Goal: Transaction & Acquisition: Book appointment/travel/reservation

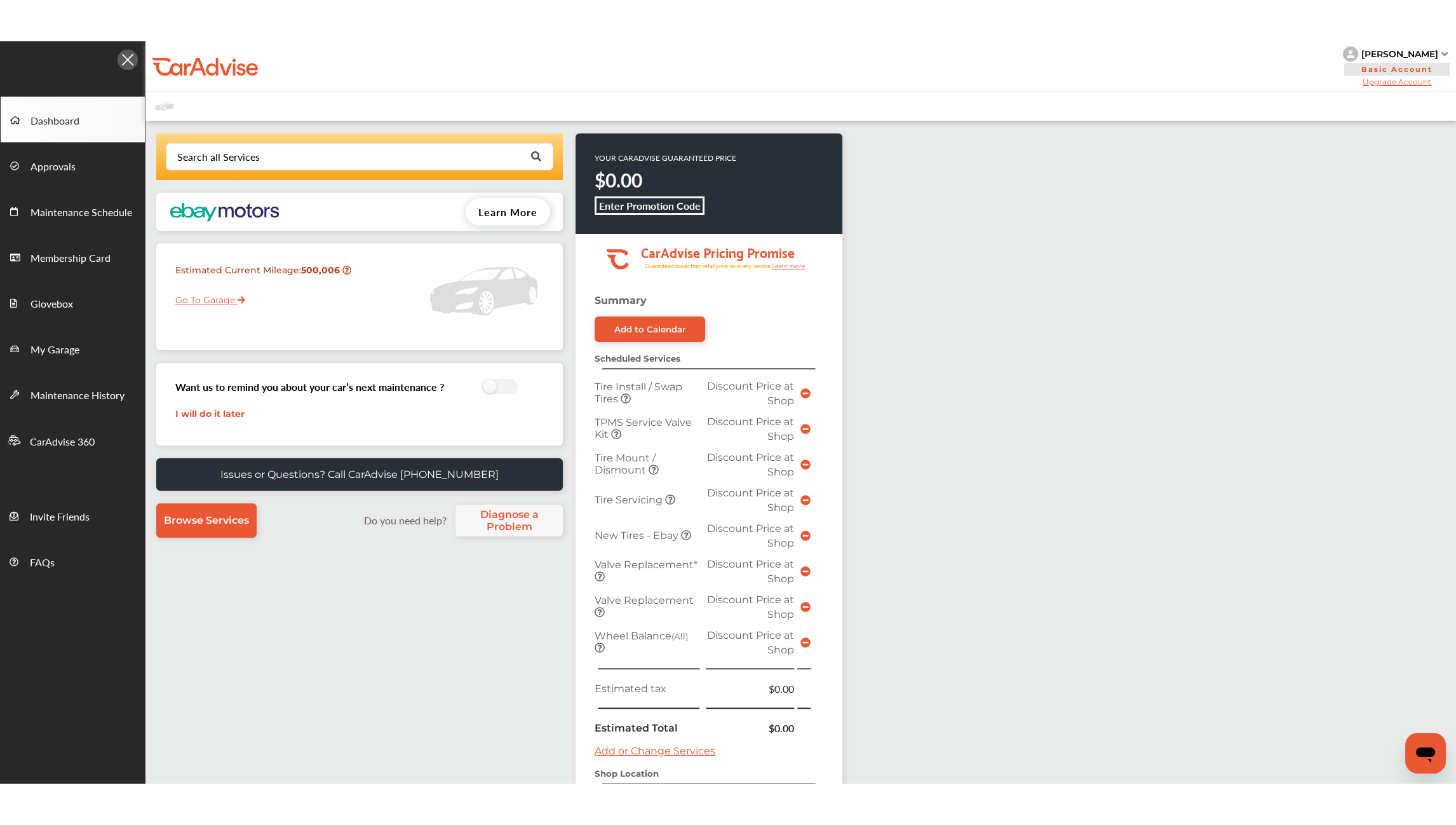
scroll to position [1, 0]
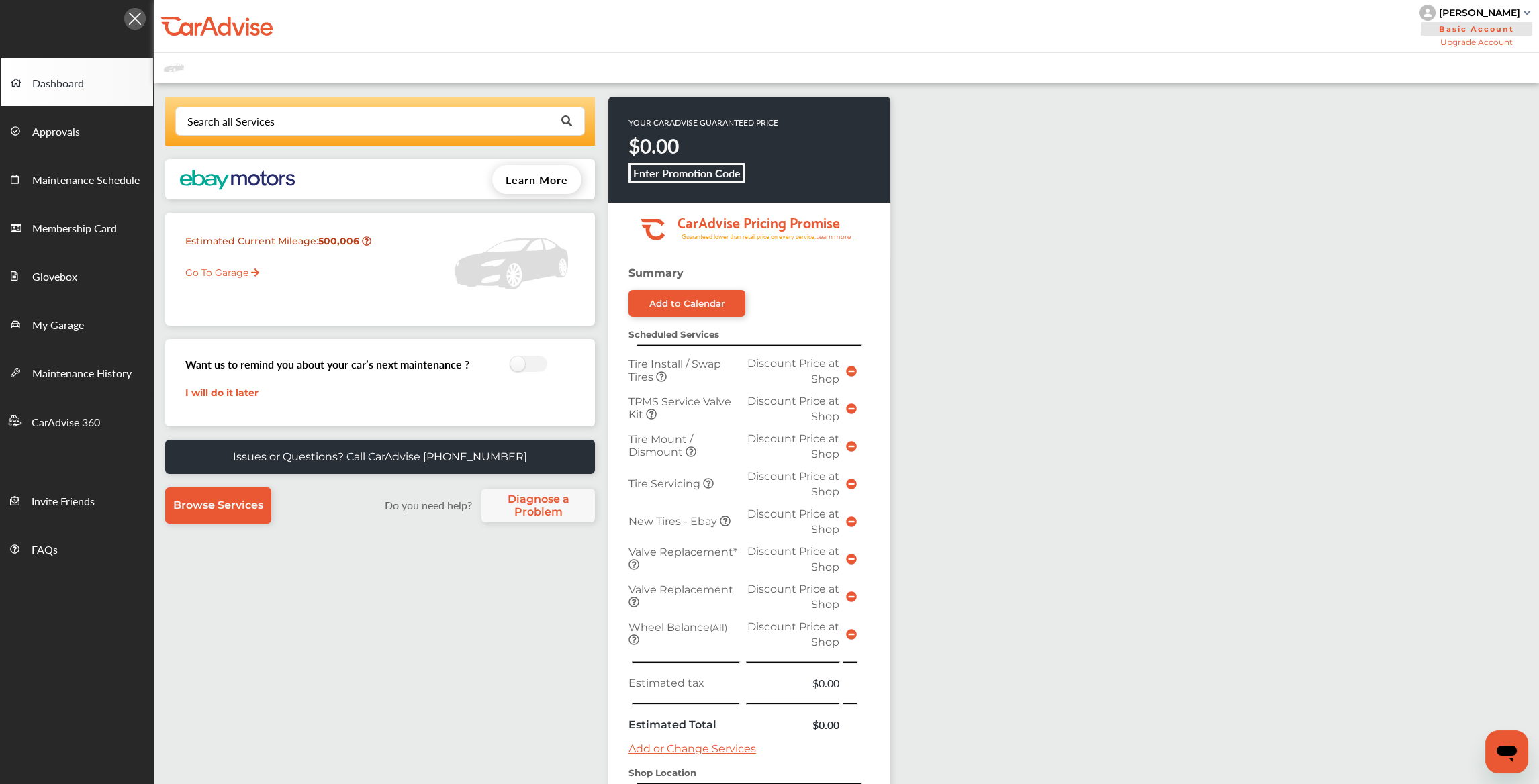
click at [1435, 362] on div "Search all Services Looking for something we don’t seem to have? Contact us. .s…" at bounding box center [846, 557] width 1385 height 947
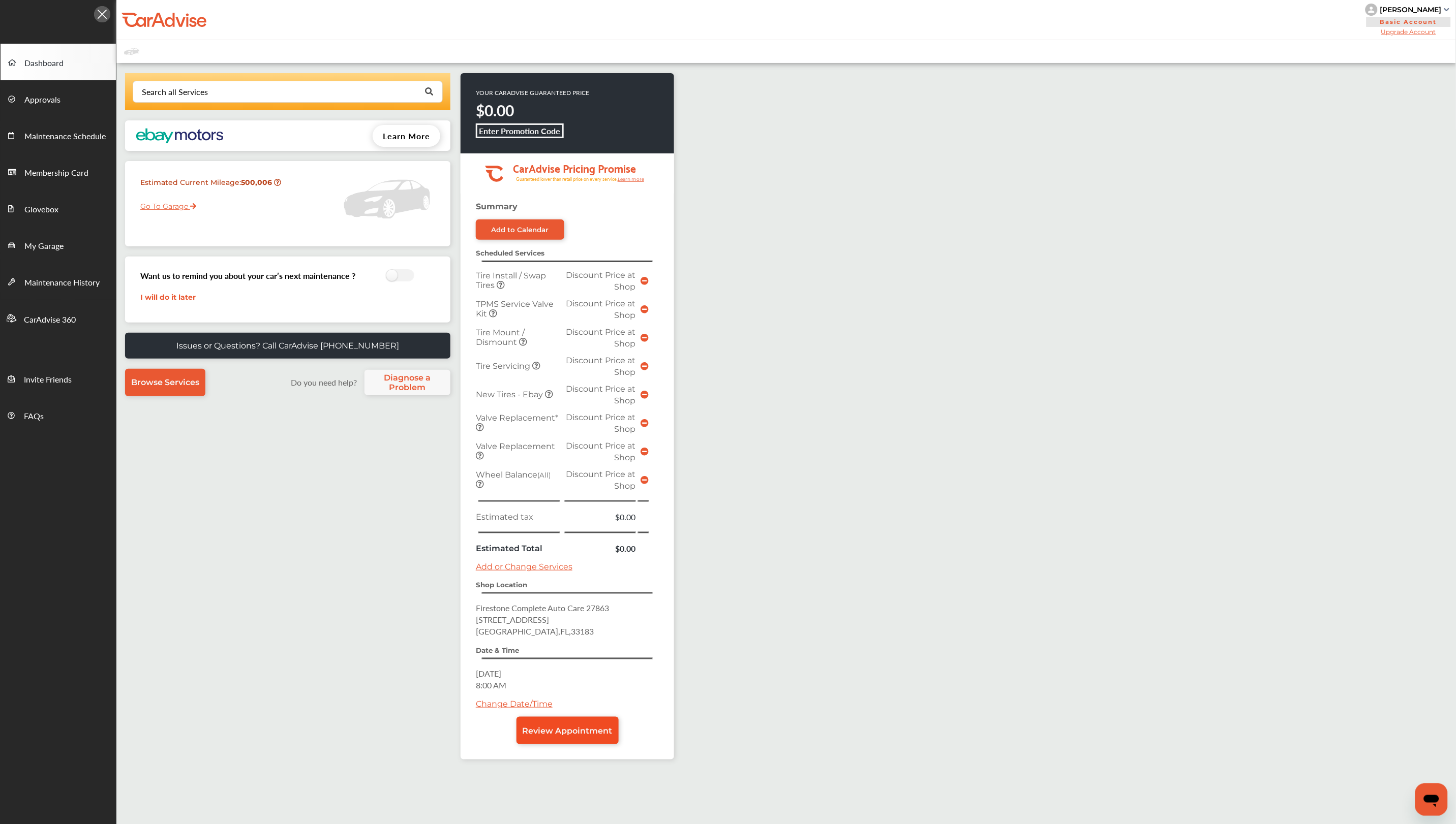
click at [561, 593] on span "Review Appointment" at bounding box center [567, 731] width 90 height 10
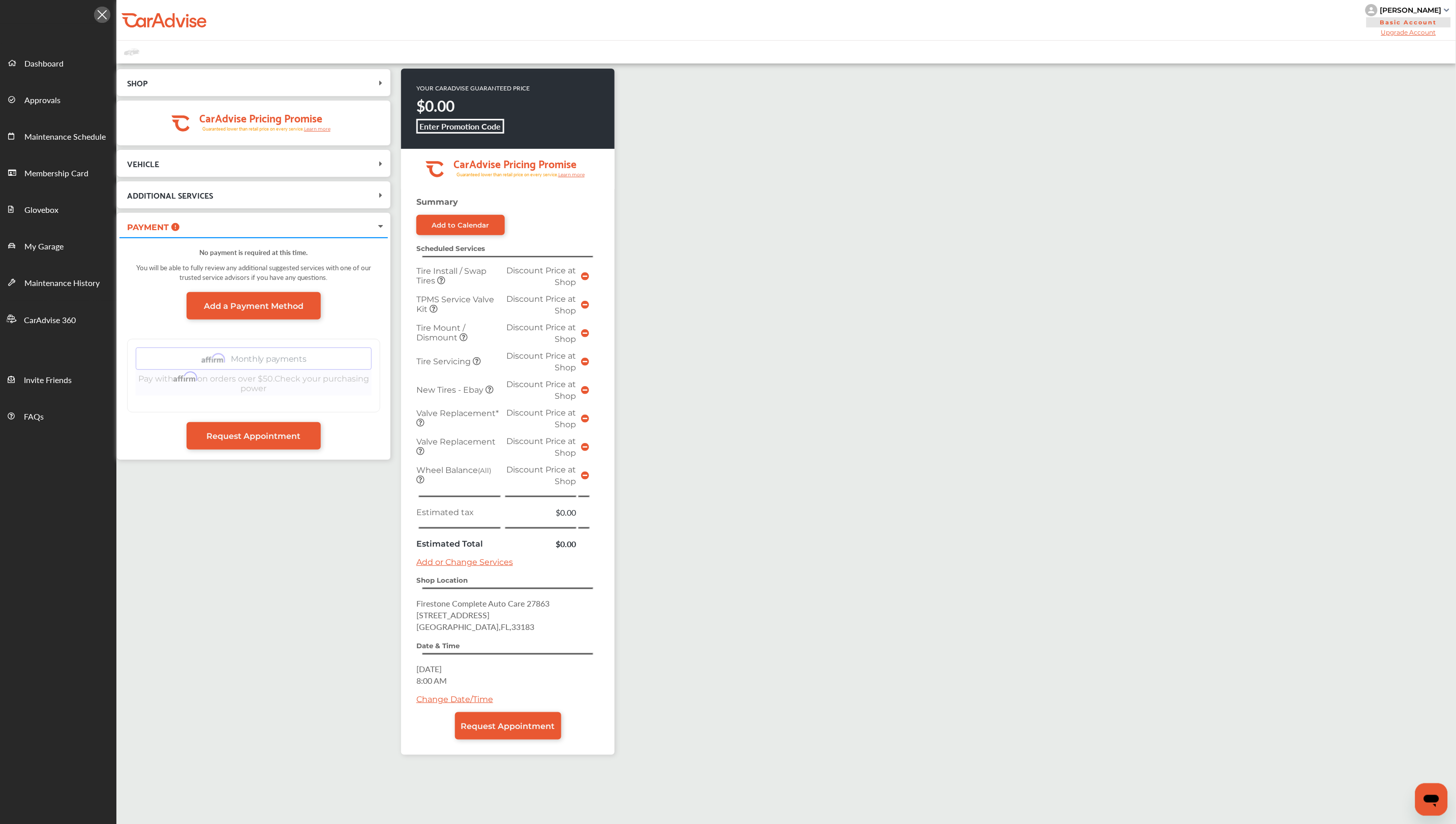
click at [244, 593] on div "SHOP Firestone [STREET_ADDRESS] [DATE] 8:00 AM .cls-1 { clip-path: url(#clip-Pr…" at bounding box center [394, 501] width 555 height 865
click at [104, 14] on img at bounding box center [103, 15] width 17 height 17
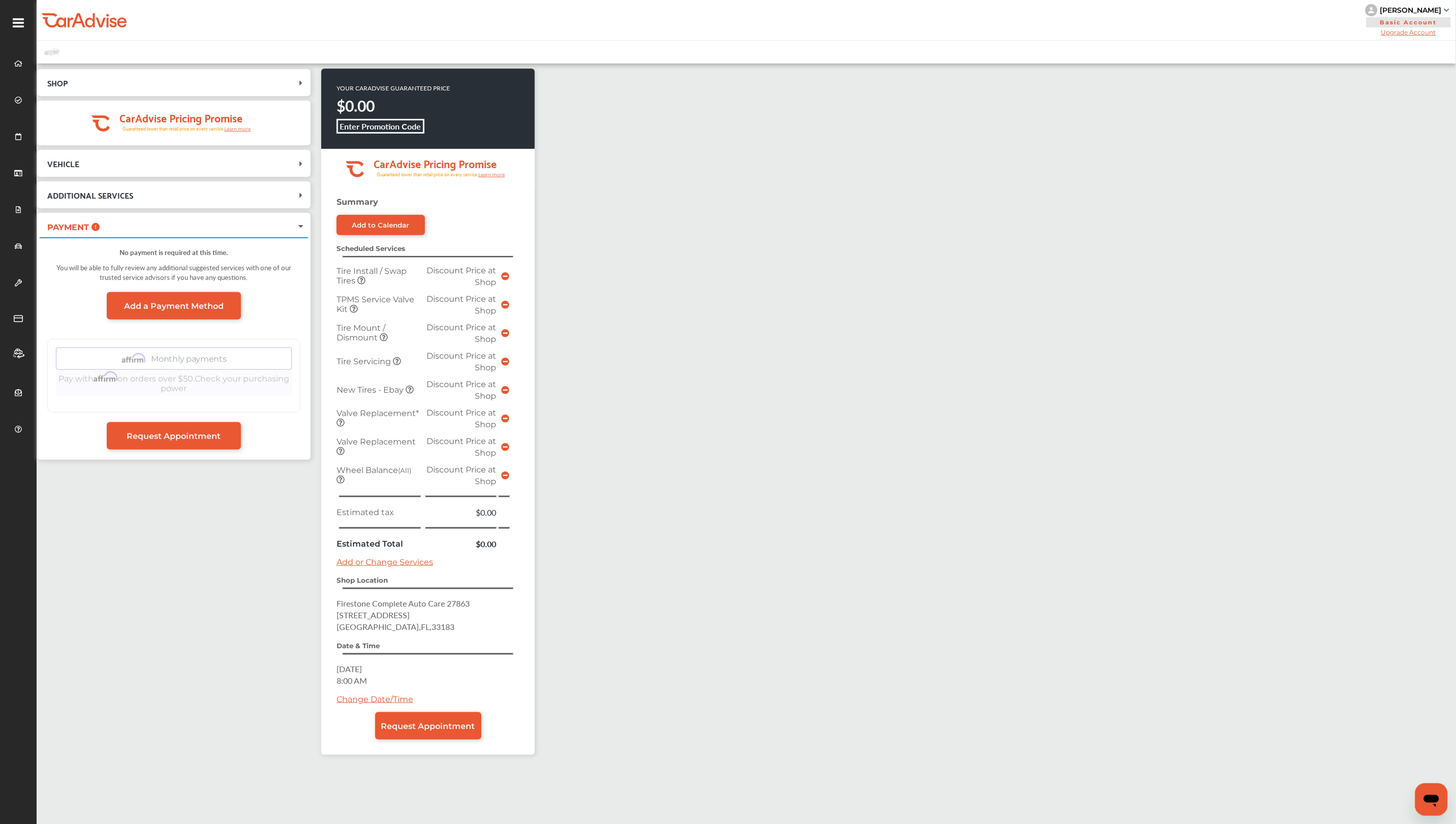
click at [19, 23] on icon at bounding box center [18, 22] width 11 height 13
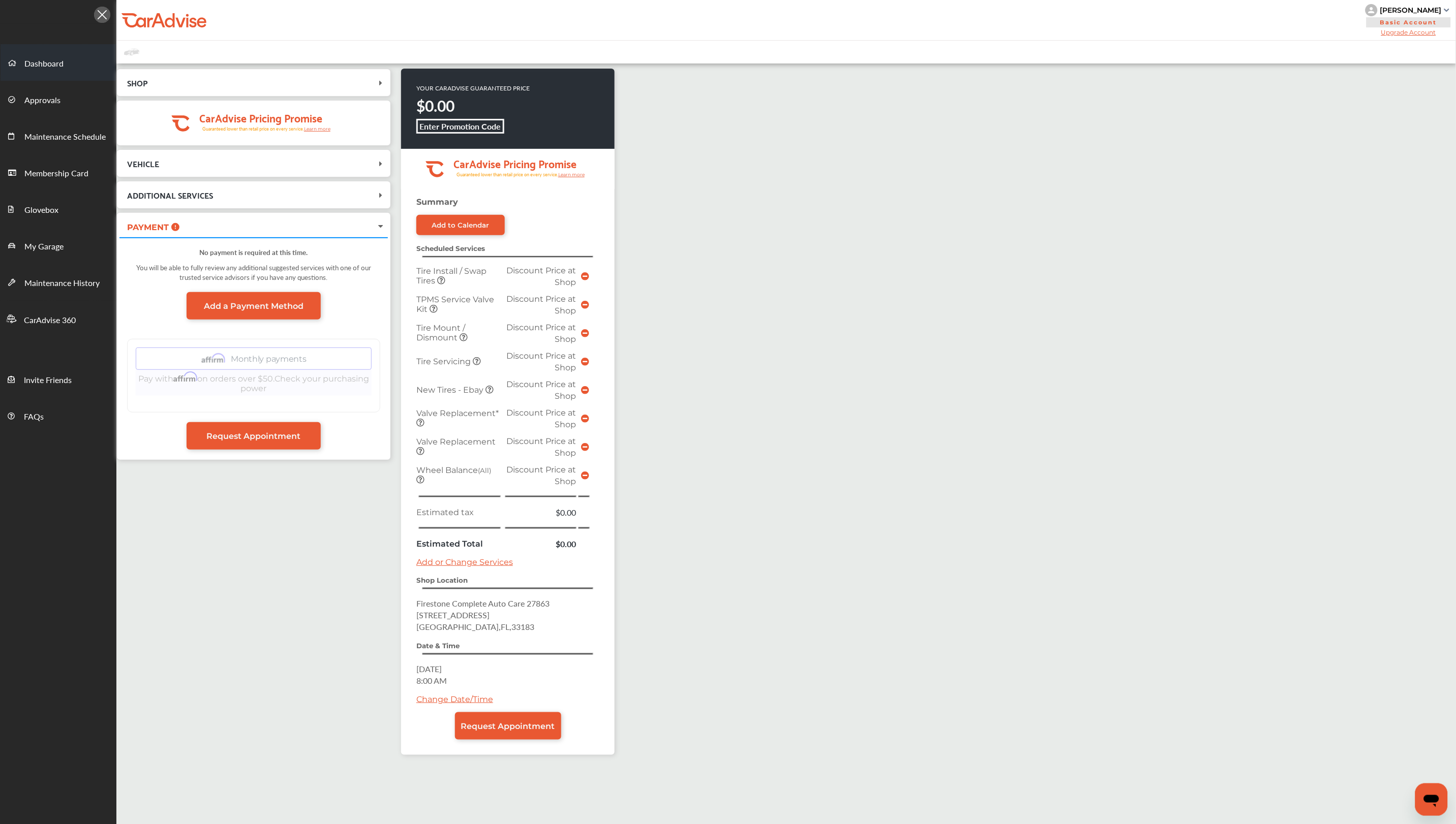
click at [47, 63] on span "Dashboard" at bounding box center [43, 63] width 39 height 13
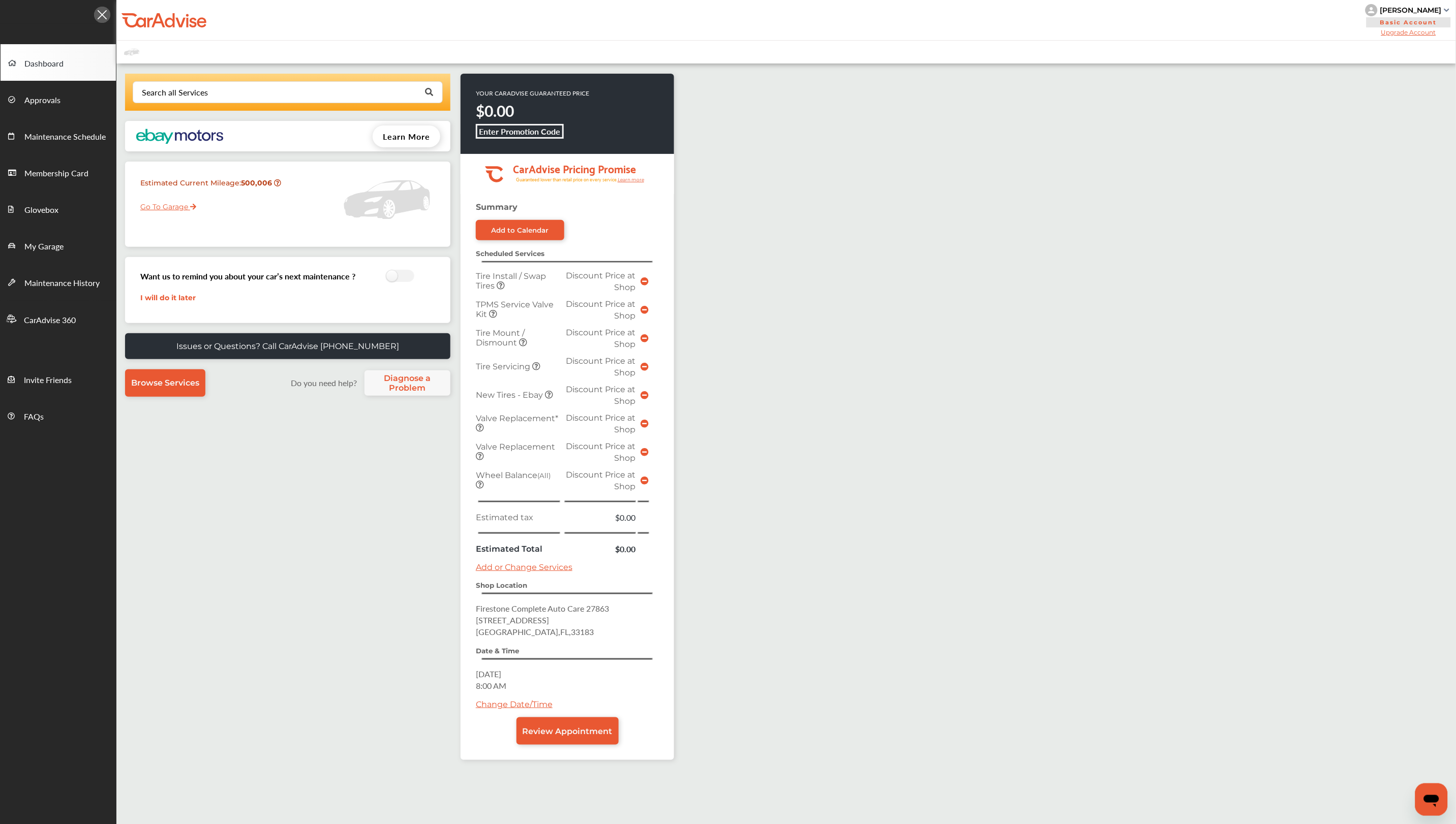
click at [981, 364] on div "Search all Services Looking for something we don’t seem to have? Contact us. .s…" at bounding box center [786, 506] width 1340 height 886
click at [221, 94] on input "text" at bounding box center [285, 91] width 303 height 20
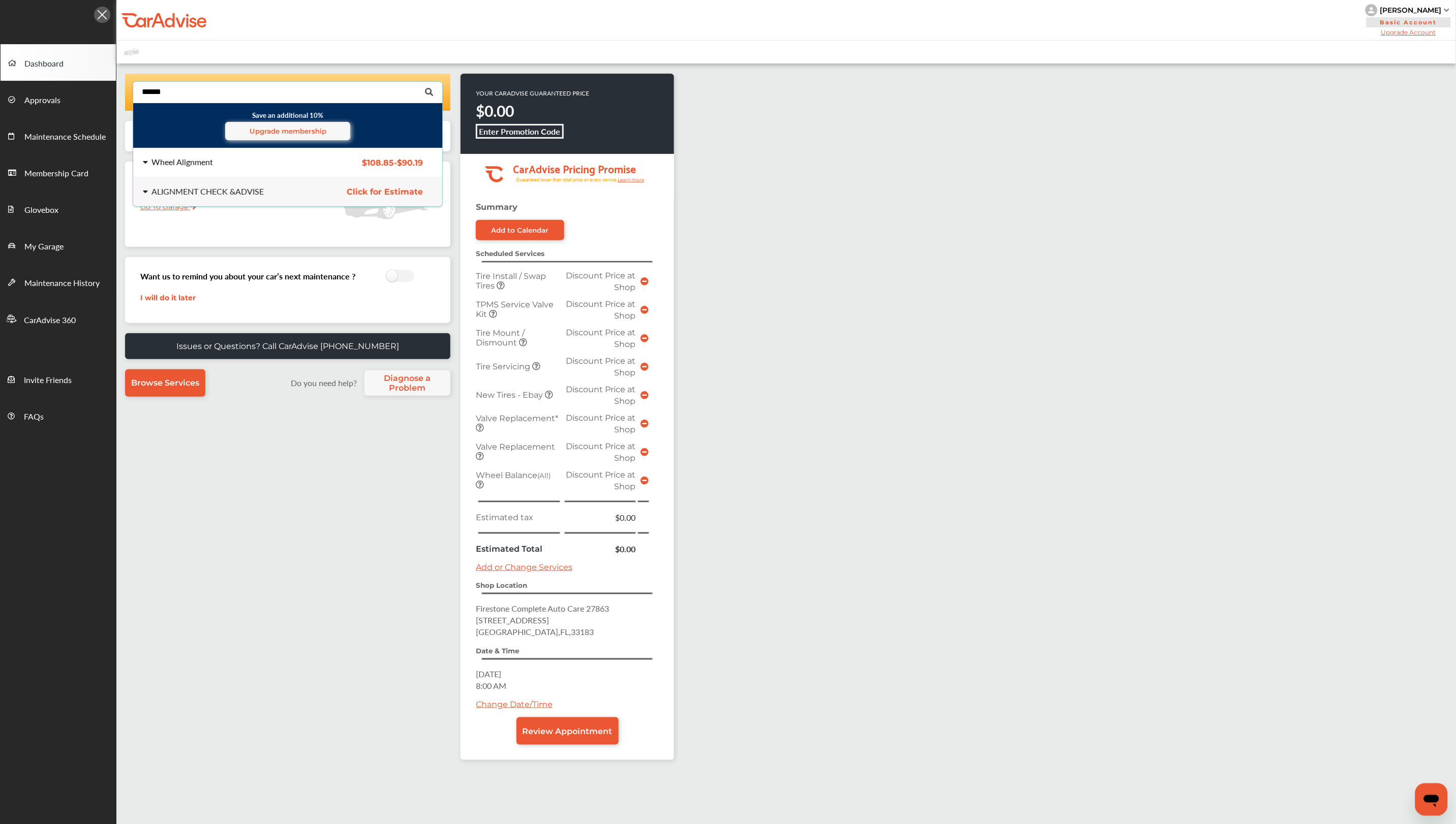
type input "******"
click at [195, 160] on div "Wheel Alignment" at bounding box center [182, 162] width 61 height 8
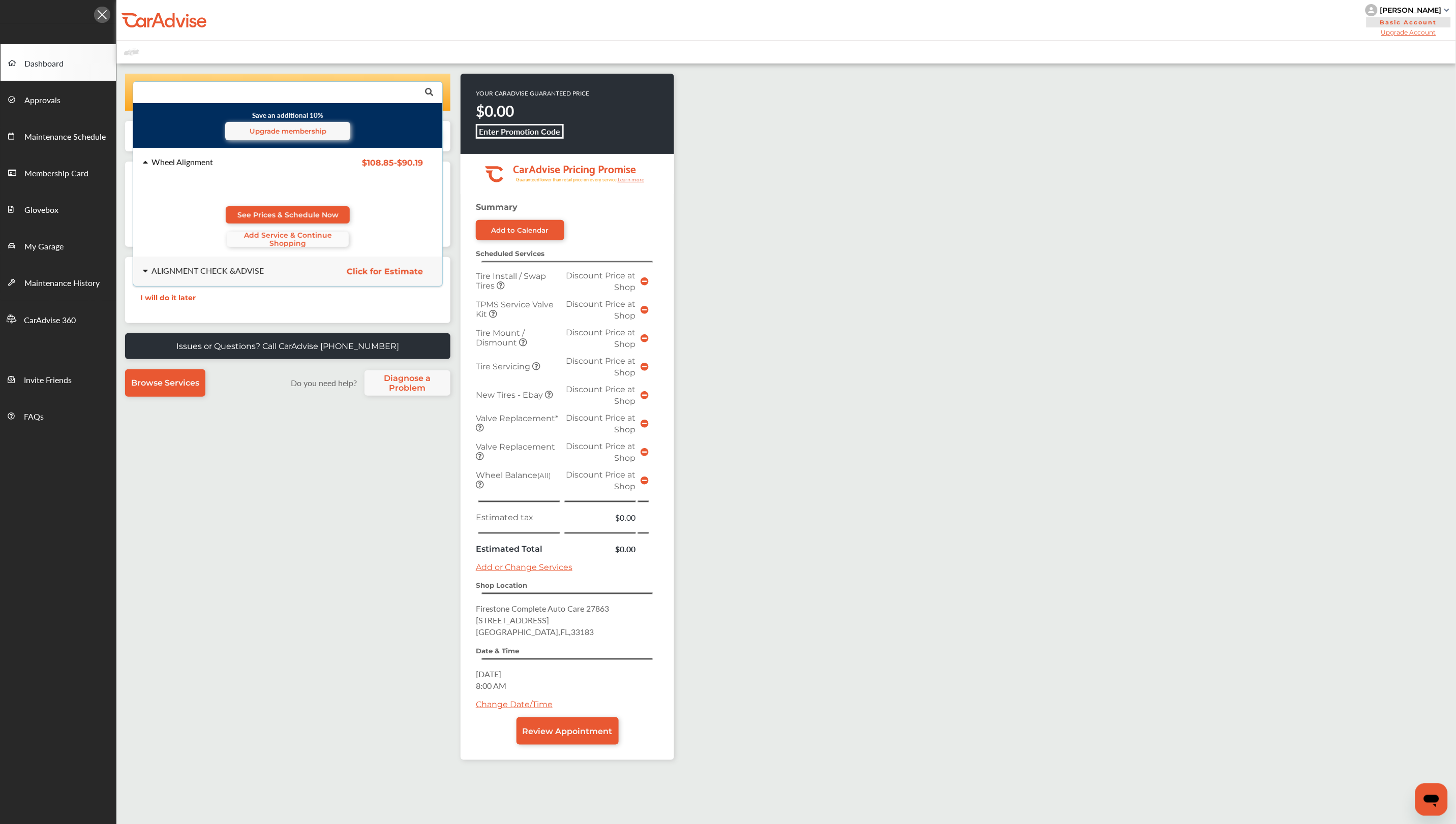
click at [275, 239] on span "Add Service & Continue Shopping" at bounding box center [287, 239] width 122 height 17
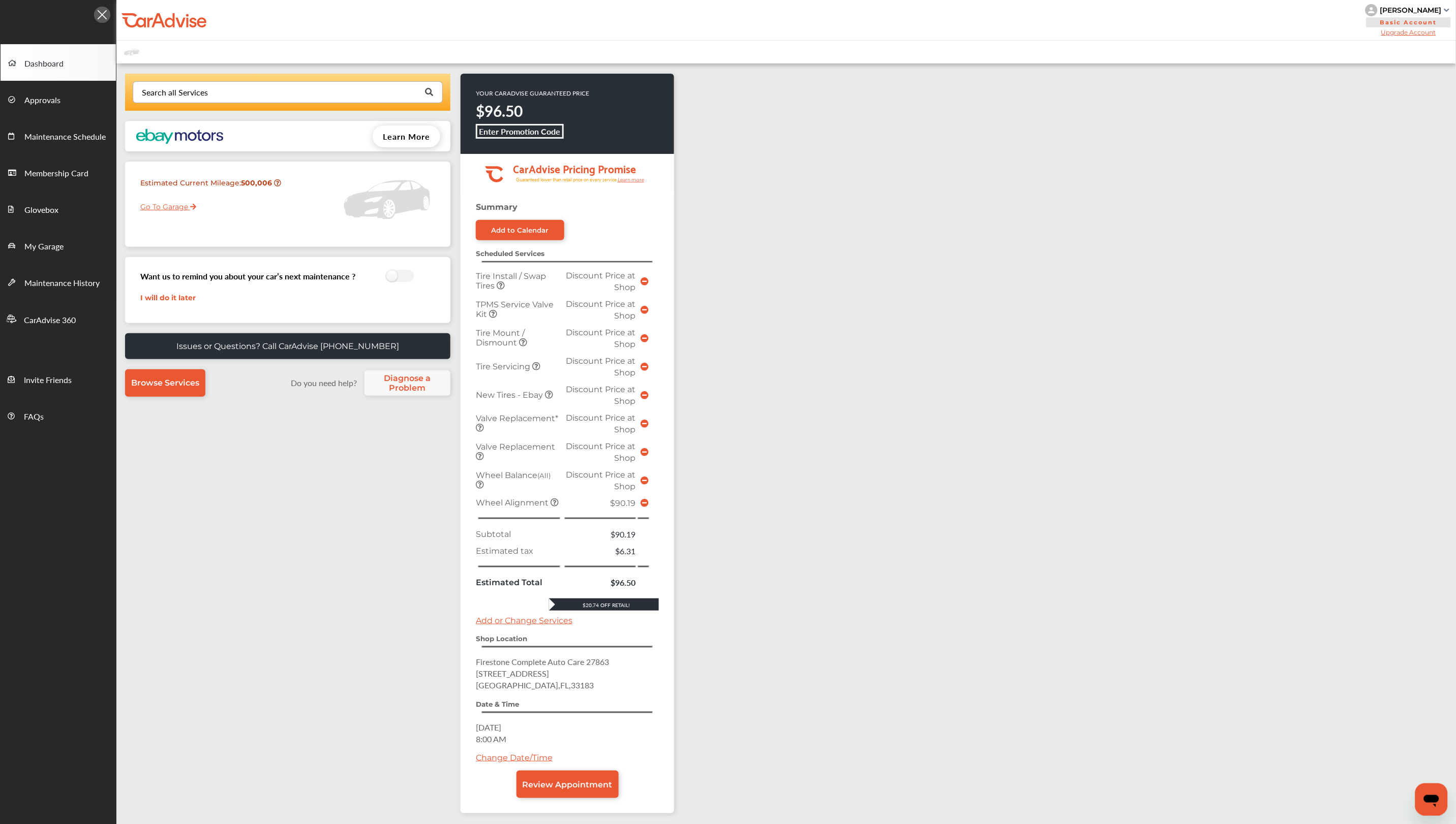
click at [877, 431] on div "Search all Services Save an additional 10% Upgrade membership Wheel Alignment A…" at bounding box center [786, 506] width 1340 height 886
click at [553, 499] on icon at bounding box center [555, 503] width 8 height 8
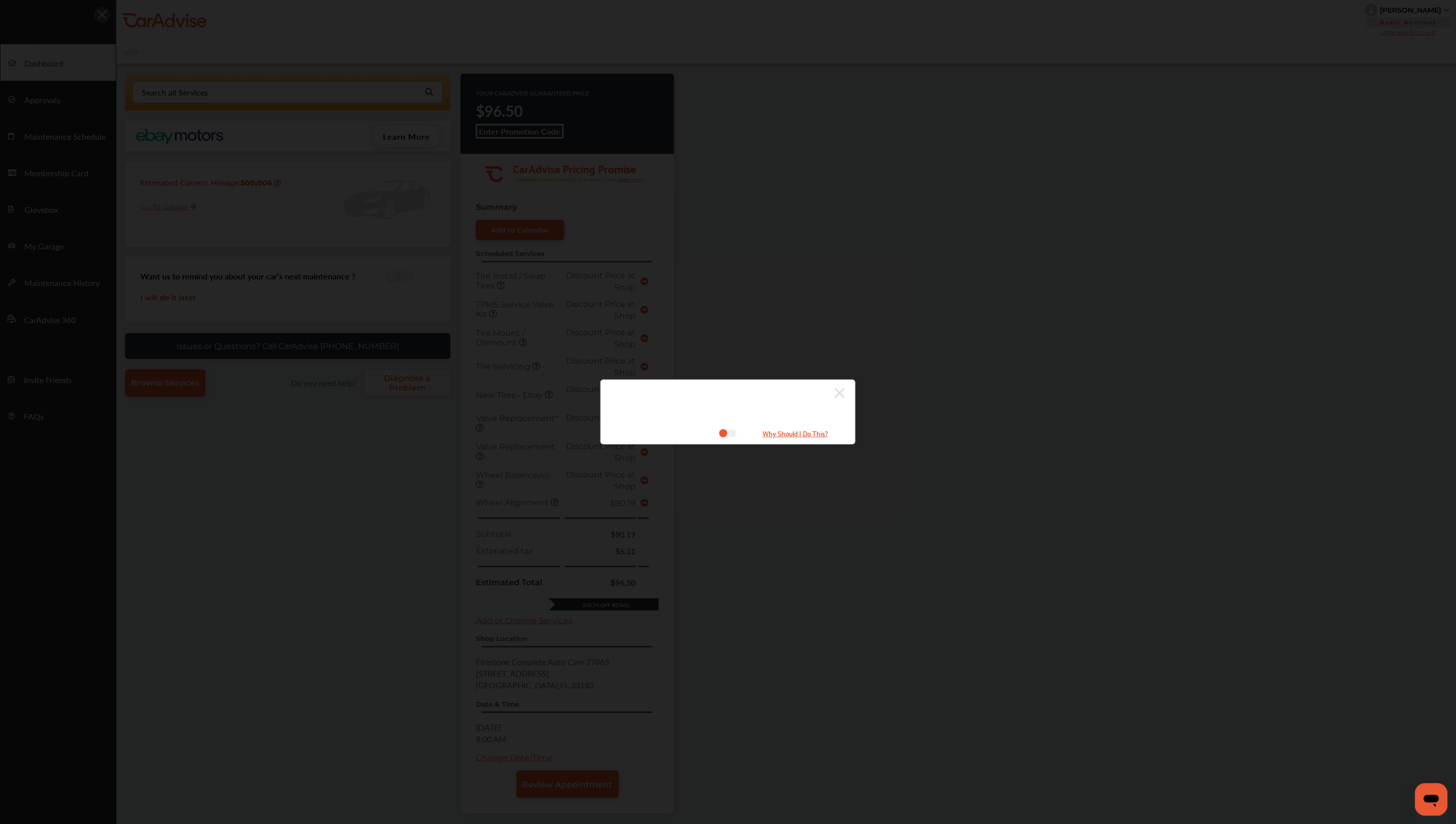
click at [846, 393] on div "Why Should I Do This?" at bounding box center [727, 412] width 255 height 65
click at [841, 392] on icon at bounding box center [839, 393] width 10 height 10
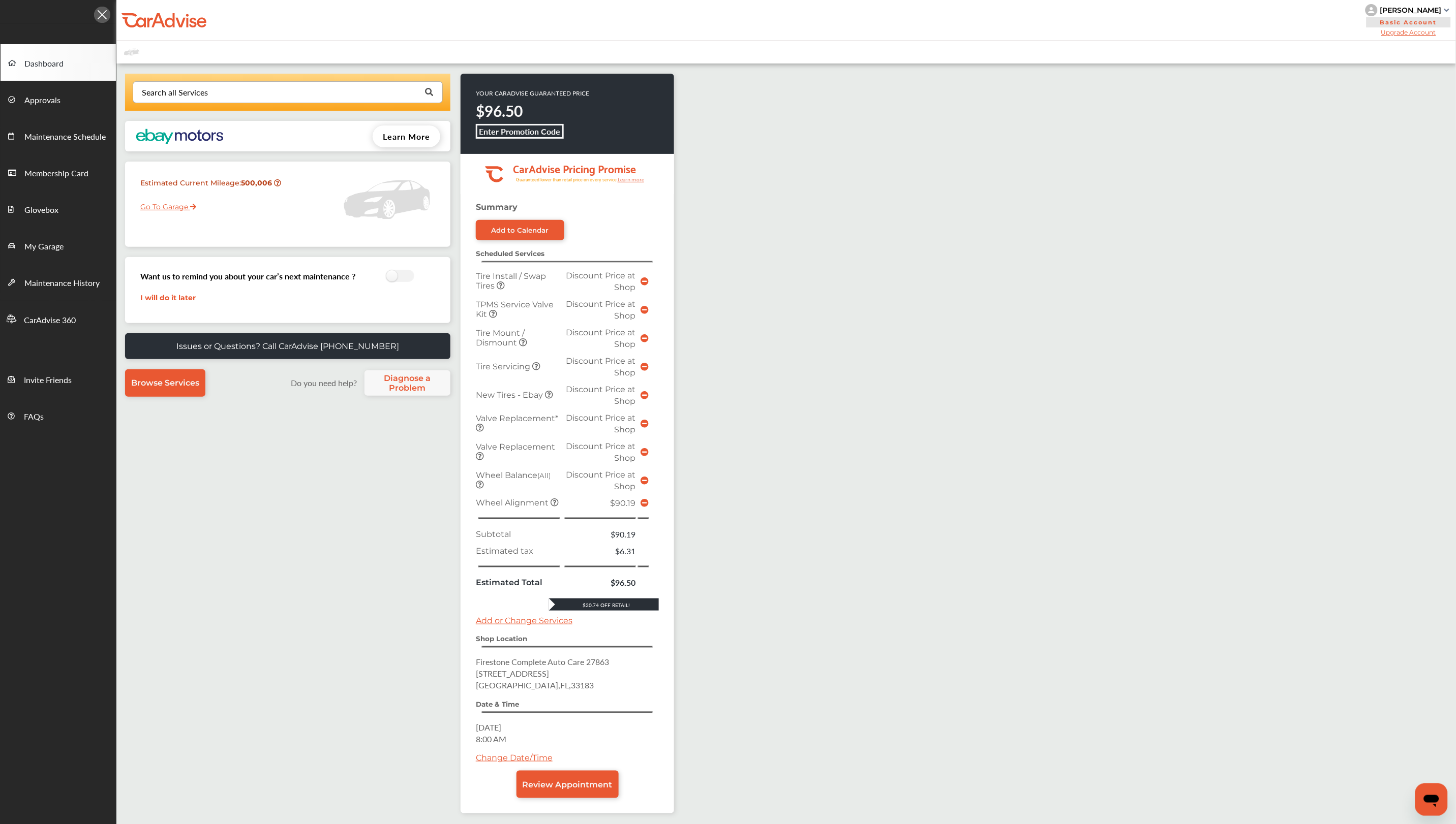
click at [482, 481] on icon at bounding box center [480, 485] width 8 height 8
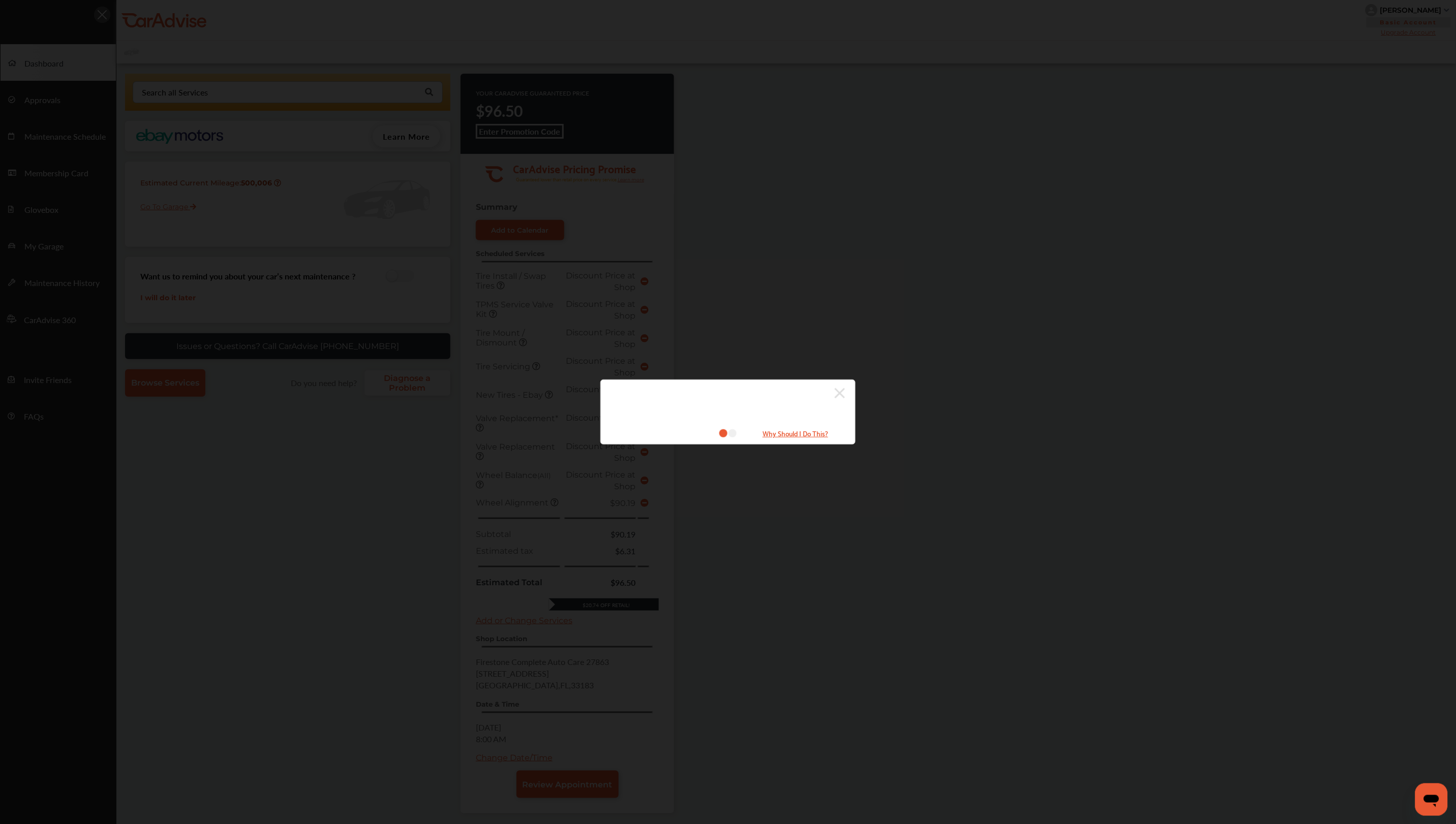
click at [791, 432] on small "Why Should I Do This?" at bounding box center [795, 433] width 102 height 12
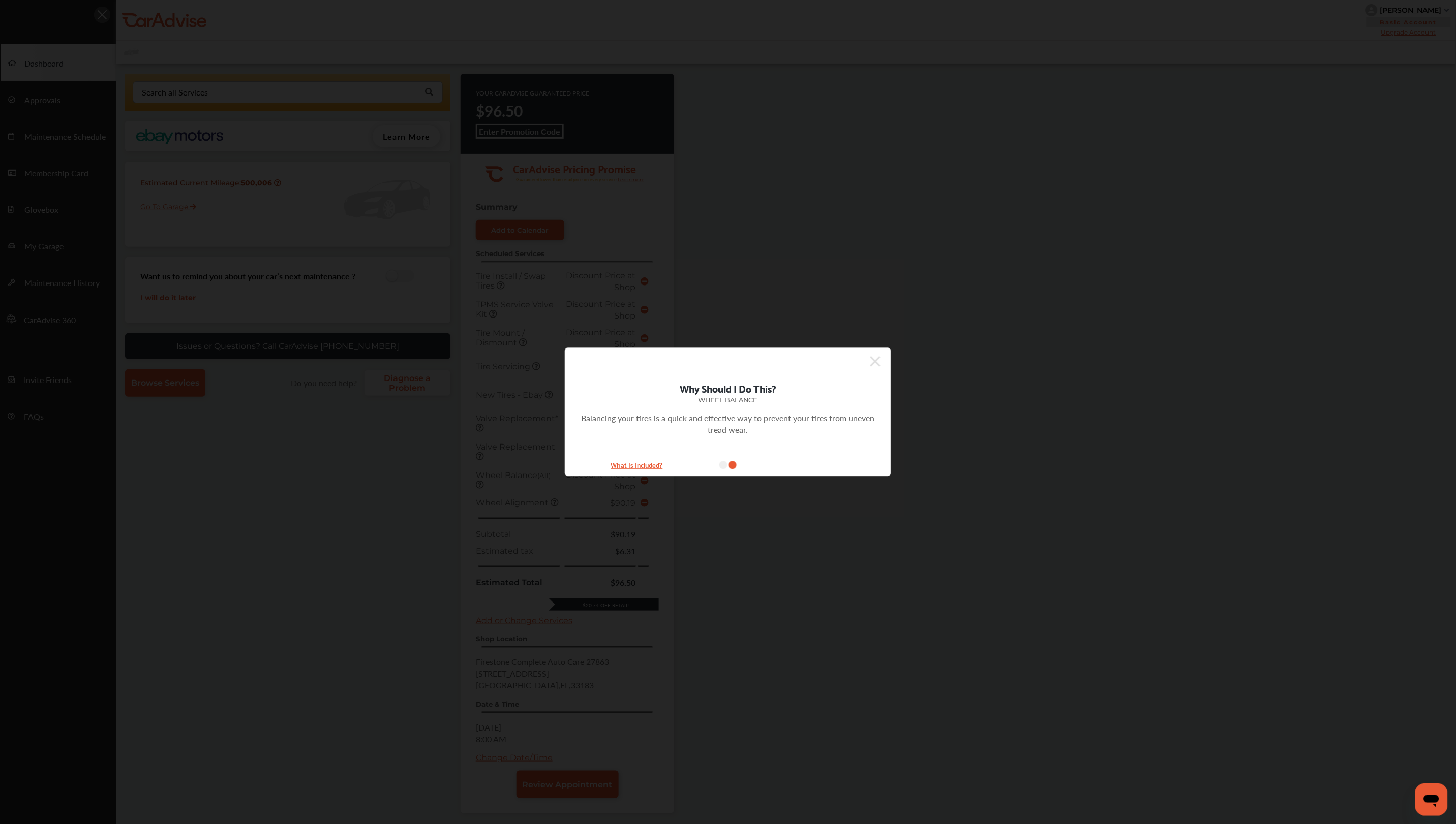
click at [722, 464] on icon at bounding box center [723, 466] width 8 height 8
click at [722, 468] on icon at bounding box center [723, 466] width 8 height 8
click at [636, 466] on small "What Is Included?" at bounding box center [637, 465] width 102 height 12
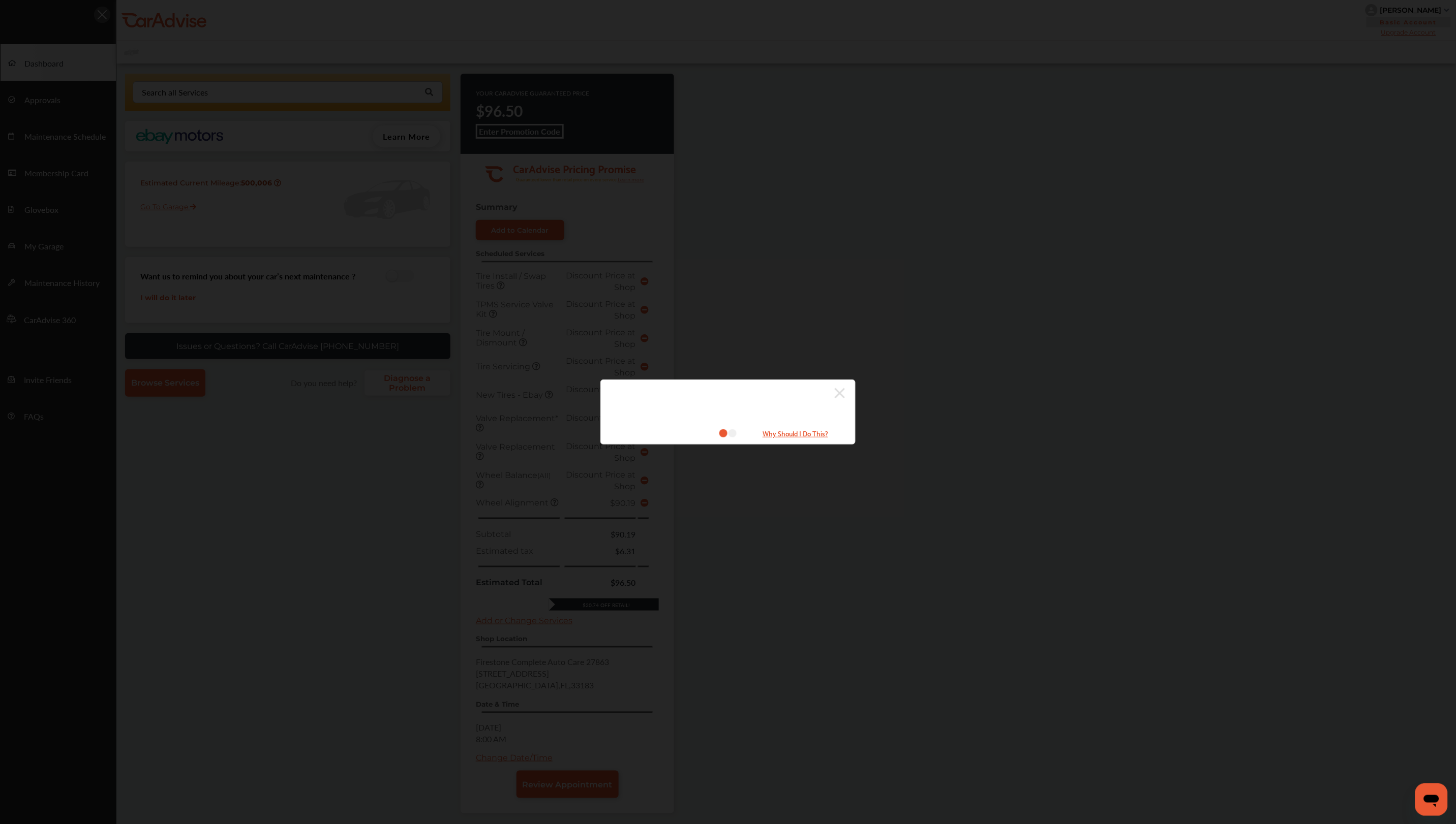
click at [974, 473] on div "Why Should I Do This?" at bounding box center [728, 412] width 1456 height 824
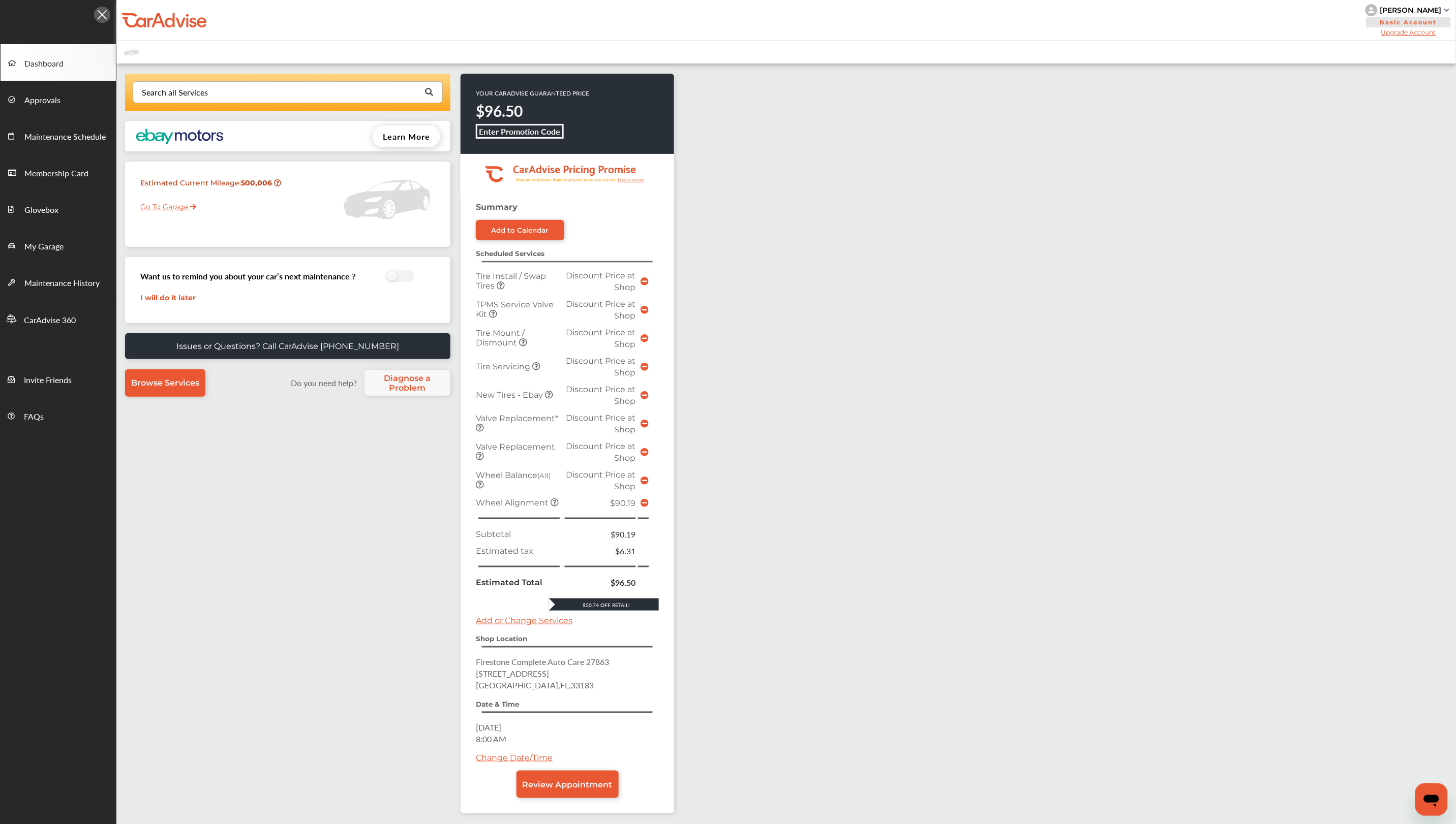
click at [552, 499] on icon at bounding box center [555, 503] width 8 height 8
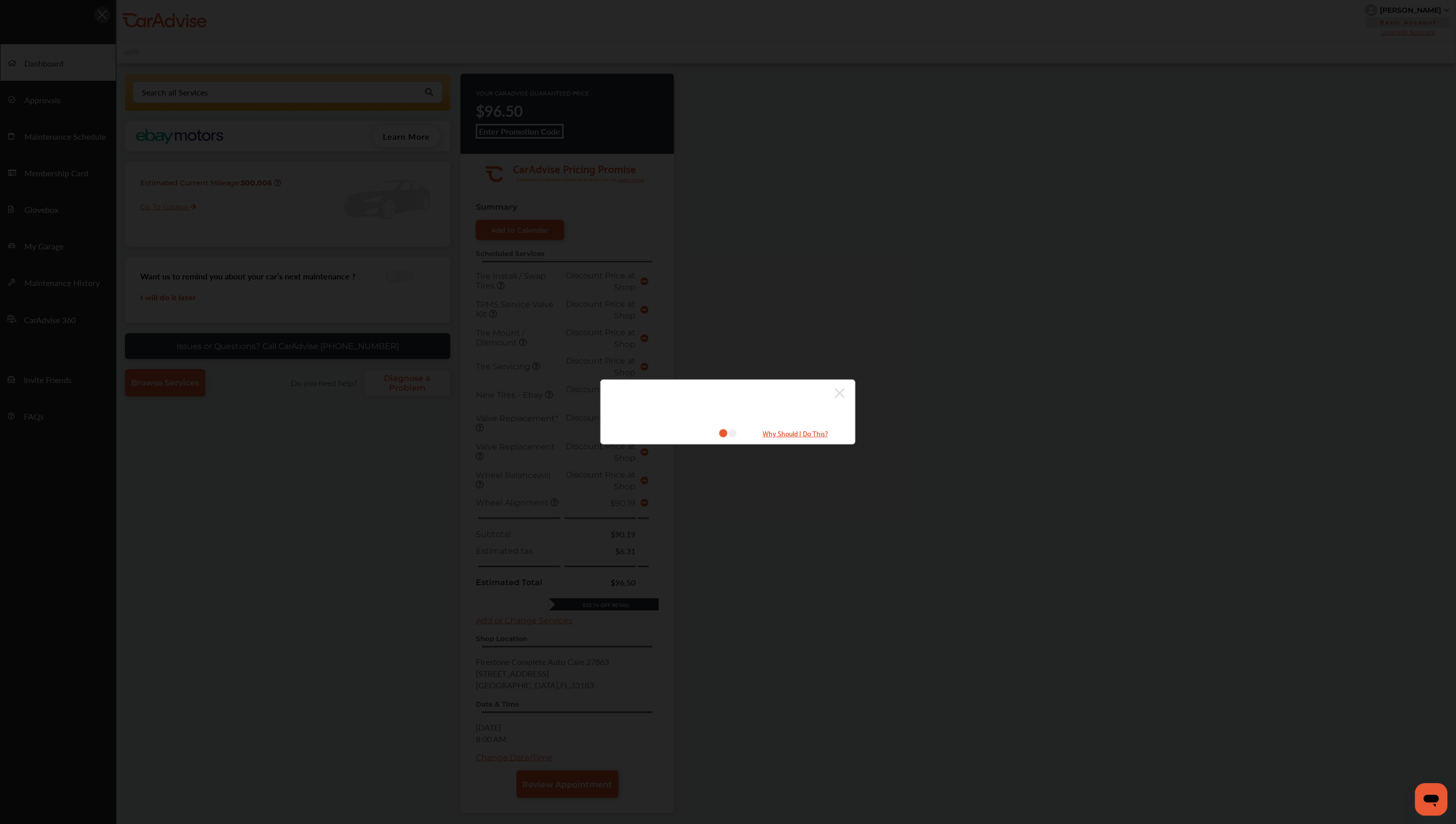
click at [793, 434] on small "Why Should I Do This?" at bounding box center [795, 433] width 102 height 12
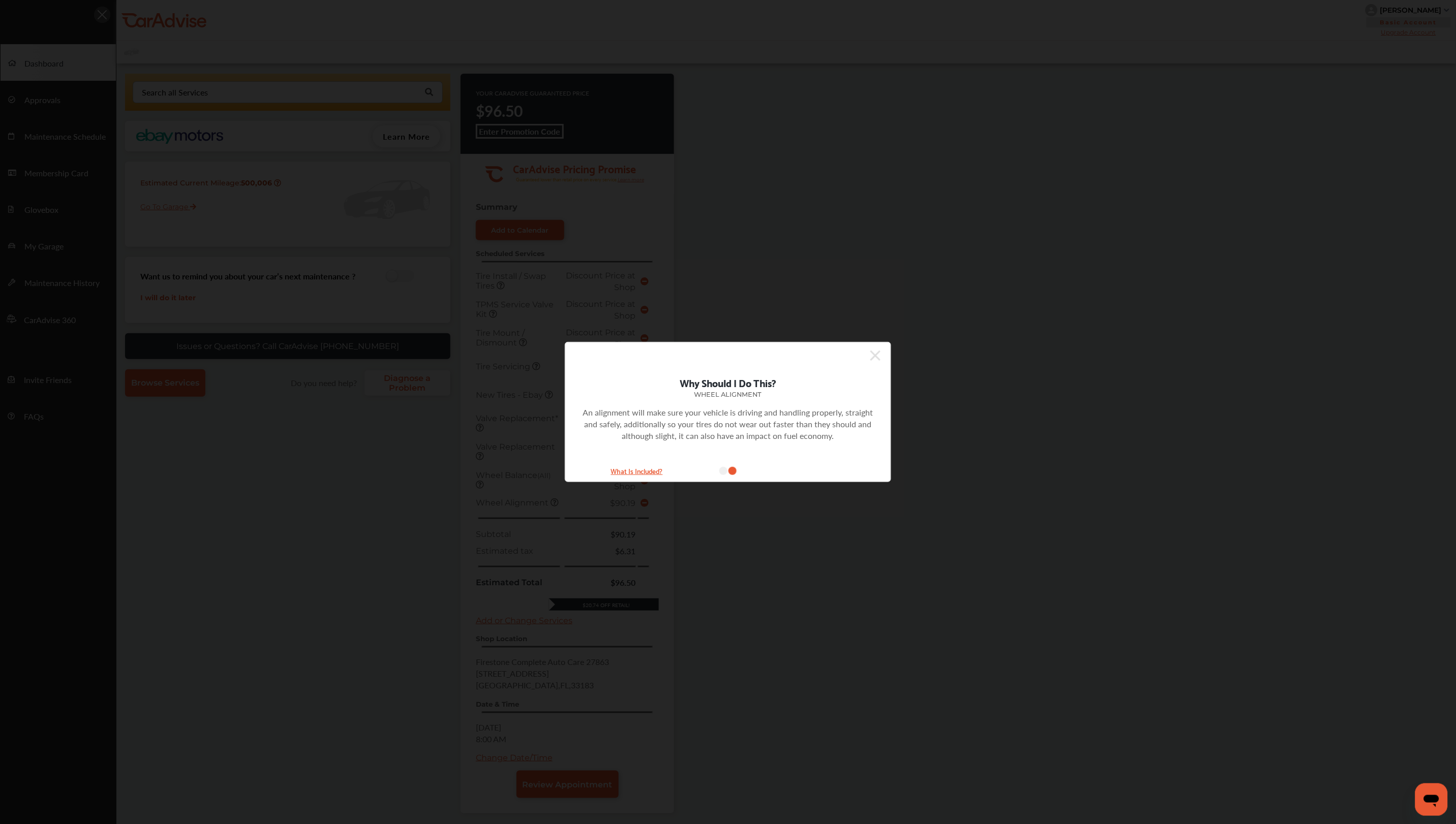
click at [720, 470] on icon at bounding box center [723, 471] width 8 height 8
click at [639, 472] on small "What Is Included?" at bounding box center [637, 470] width 102 height 12
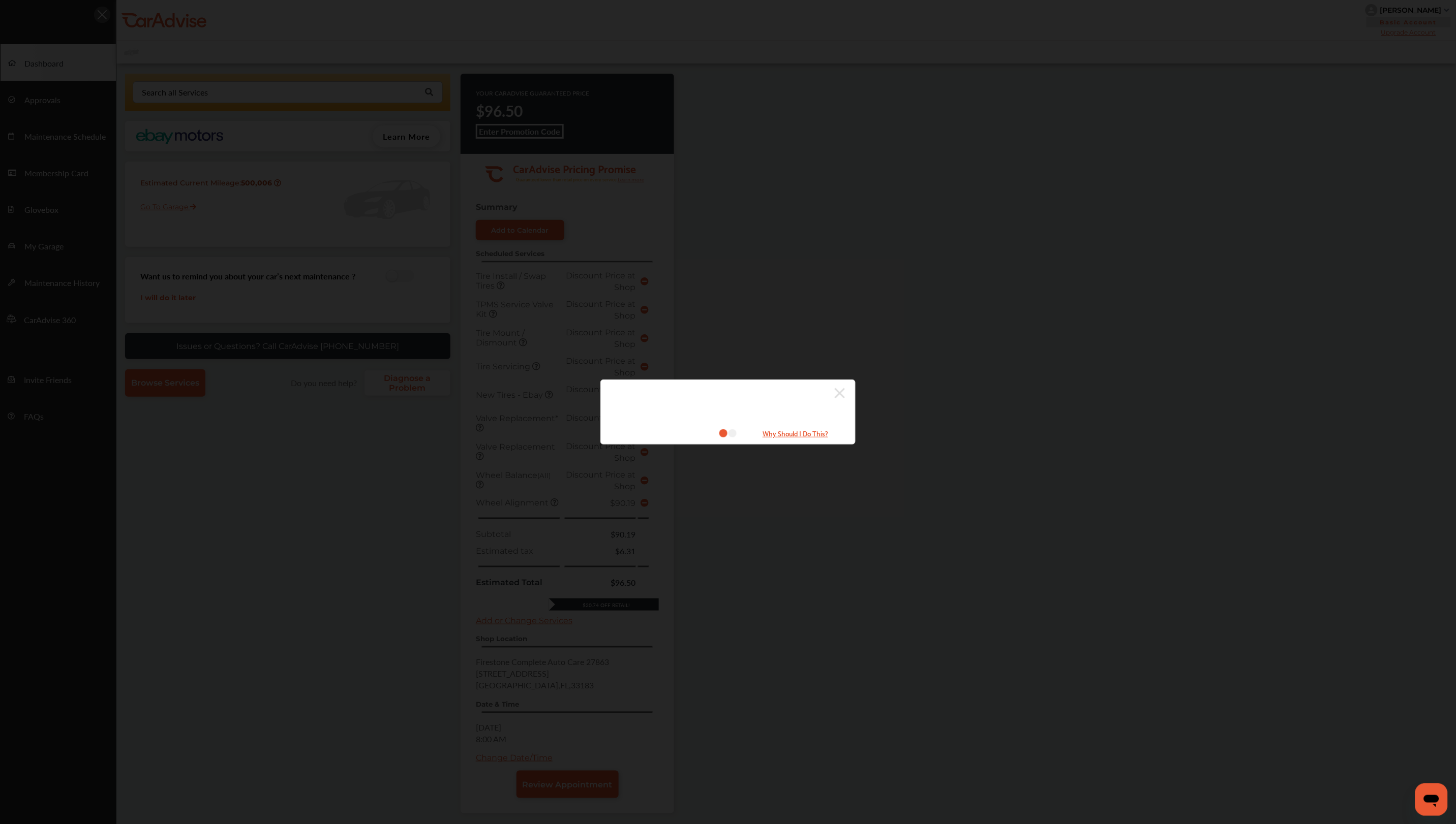
click at [840, 393] on icon at bounding box center [839, 393] width 10 height 10
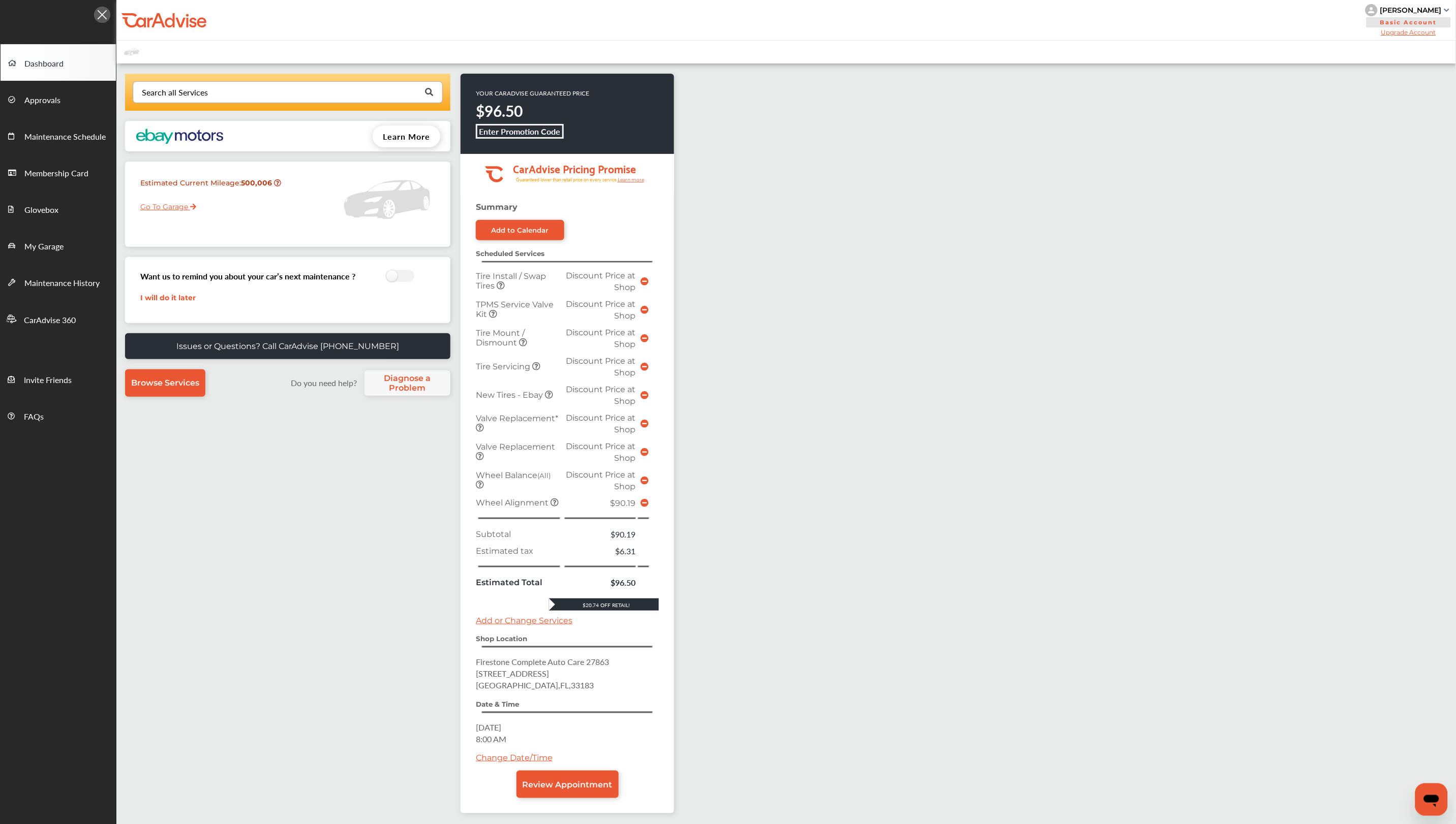
click at [1173, 89] on div "Search all Services Save an additional 10% Upgrade membership Wheel Alignment A…" at bounding box center [786, 506] width 1340 height 886
